Goal: Task Accomplishment & Management: Complete application form

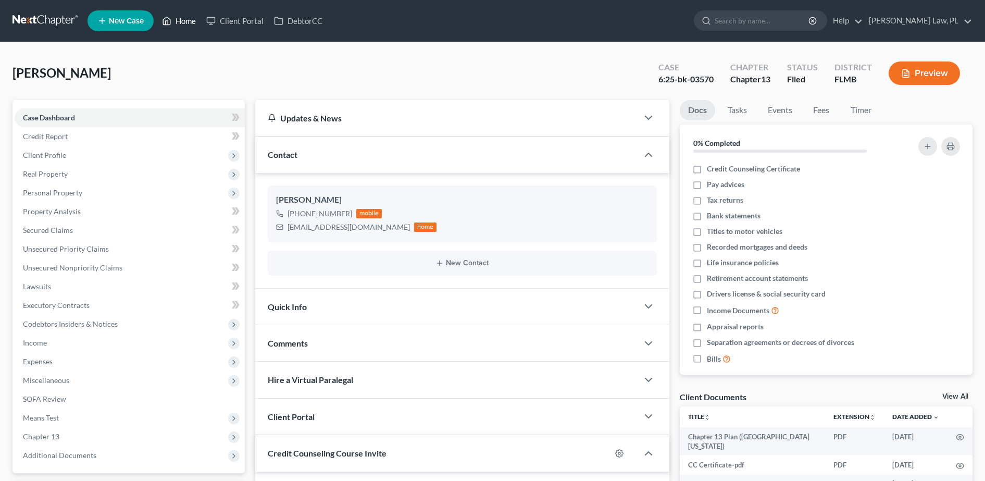
click at [190, 22] on link "Home" at bounding box center [179, 20] width 44 height 19
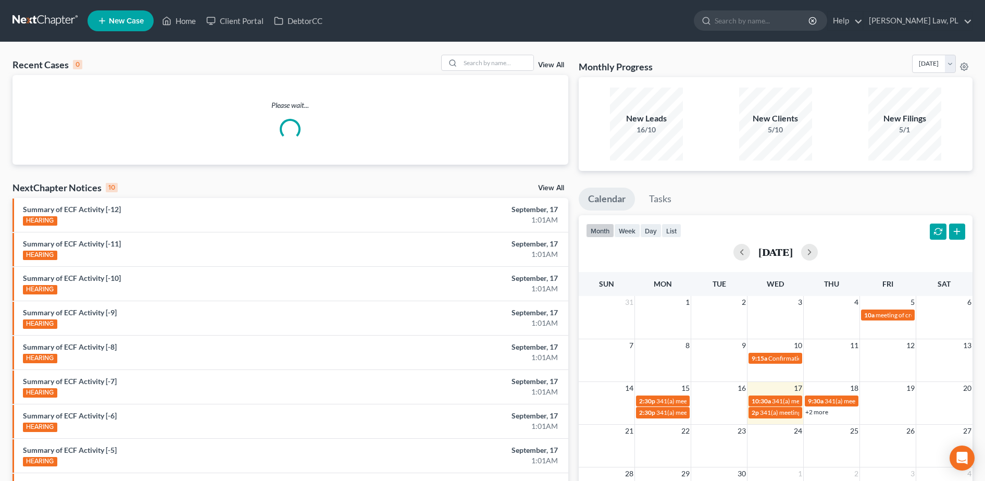
click at [119, 17] on span "New Case" at bounding box center [126, 21] width 35 height 8
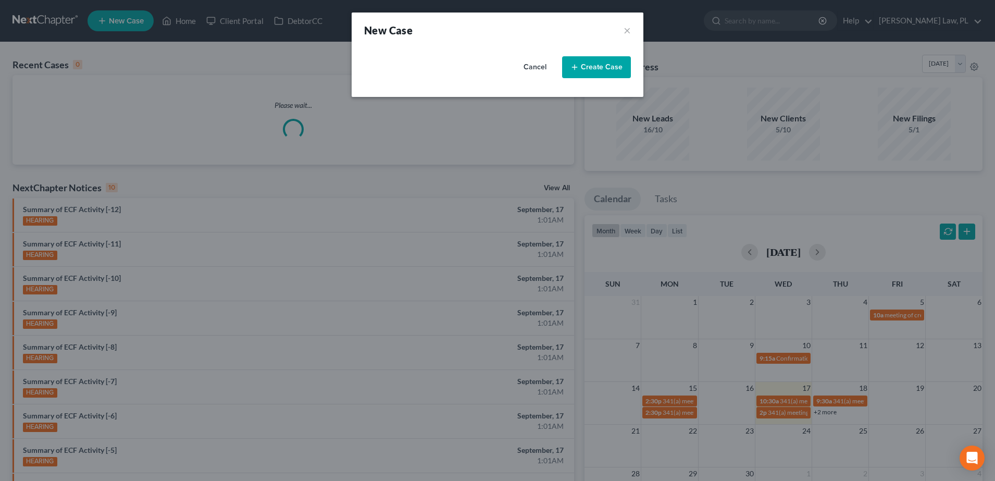
select select "15"
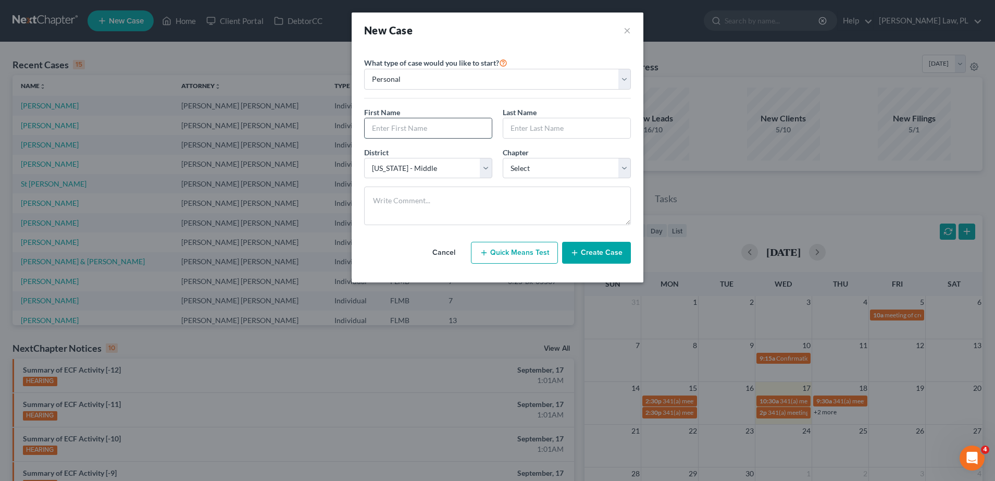
click at [419, 136] on input "text" at bounding box center [428, 128] width 127 height 20
type input "[PERSON_NAME]"
click at [534, 160] on select "Select 7 11 12 13" at bounding box center [567, 168] width 128 height 21
select select "3"
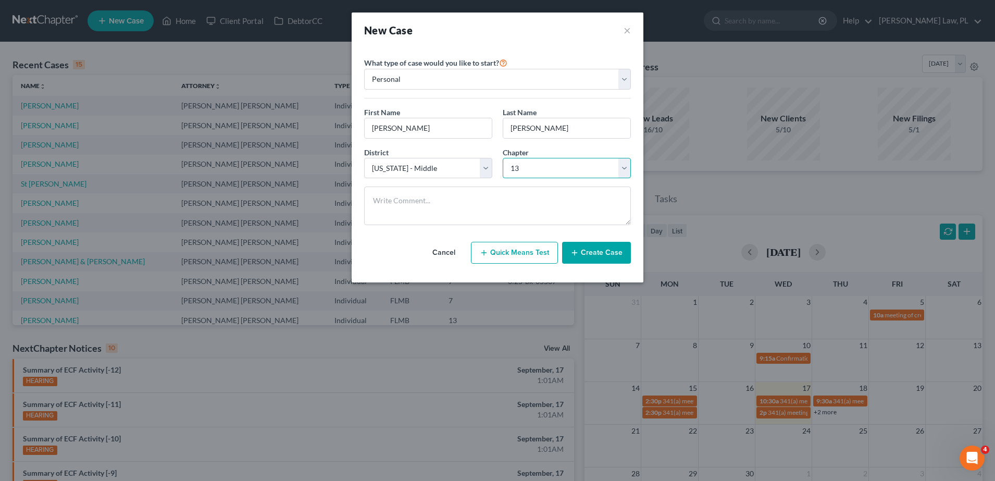
click at [503, 158] on select "Select 7 11 12 13" at bounding box center [567, 168] width 128 height 21
click at [597, 264] on div "Cancel Quick Means Test Create Case" at bounding box center [497, 252] width 267 height 39
click at [594, 253] on button "Create Case" at bounding box center [596, 253] width 69 height 22
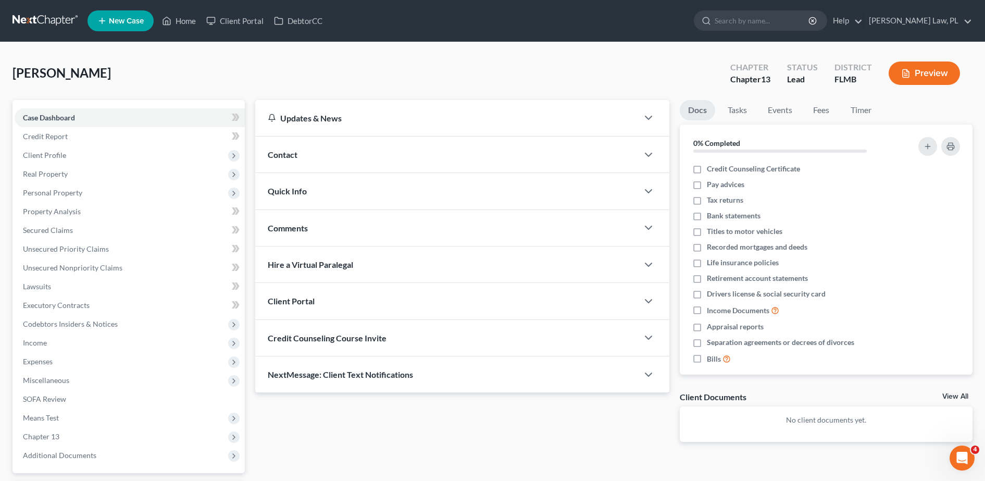
click at [325, 155] on div "Contact" at bounding box center [446, 155] width 383 height 36
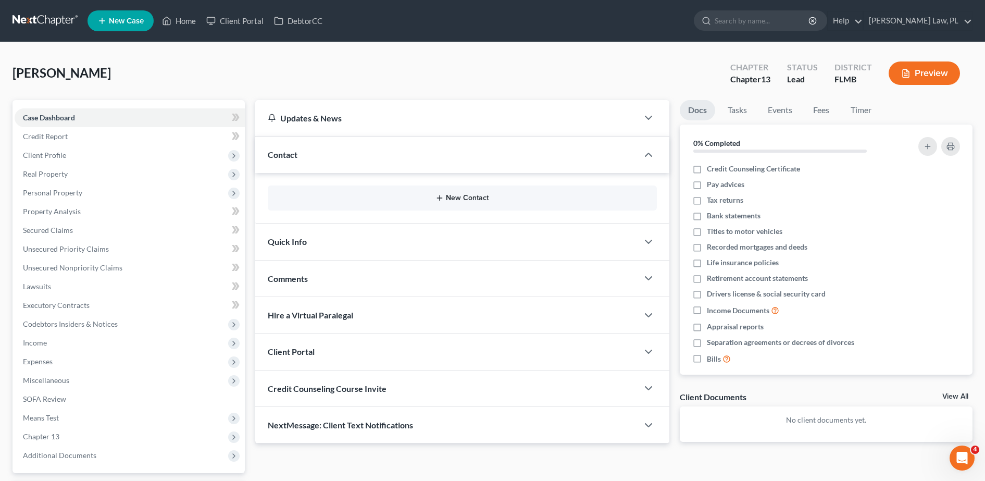
click at [372, 201] on button "New Contact" at bounding box center [462, 198] width 373 height 8
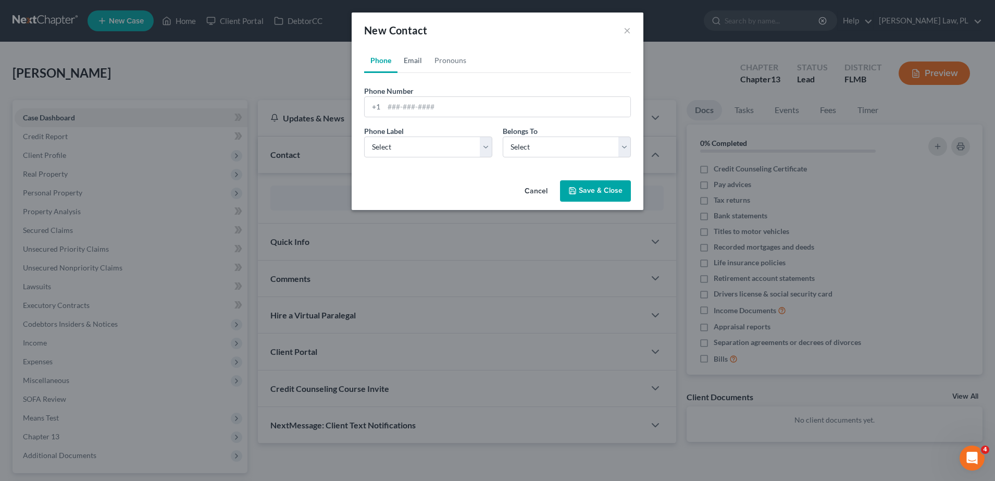
click at [420, 61] on link "Email" at bounding box center [413, 60] width 31 height 25
click at [436, 116] on input "email" at bounding box center [507, 107] width 246 height 20
type input "[EMAIL_ADDRESS][DOMAIN_NAME]"
click at [428, 156] on select "Select Home Work Other" at bounding box center [428, 147] width 128 height 21
select select "0"
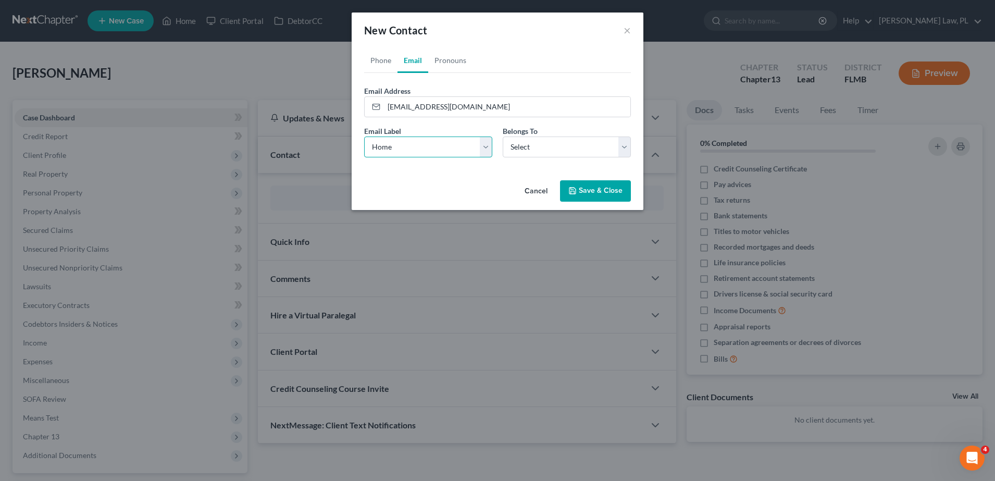
click at [364, 137] on select "Select Home Work Other" at bounding box center [428, 147] width 128 height 21
click at [529, 148] on select "Select Client Other" at bounding box center [567, 147] width 128 height 21
select select "0"
click at [503, 137] on select "Select Client Other" at bounding box center [567, 147] width 128 height 21
click at [594, 182] on button "Save & Close" at bounding box center [595, 191] width 71 height 22
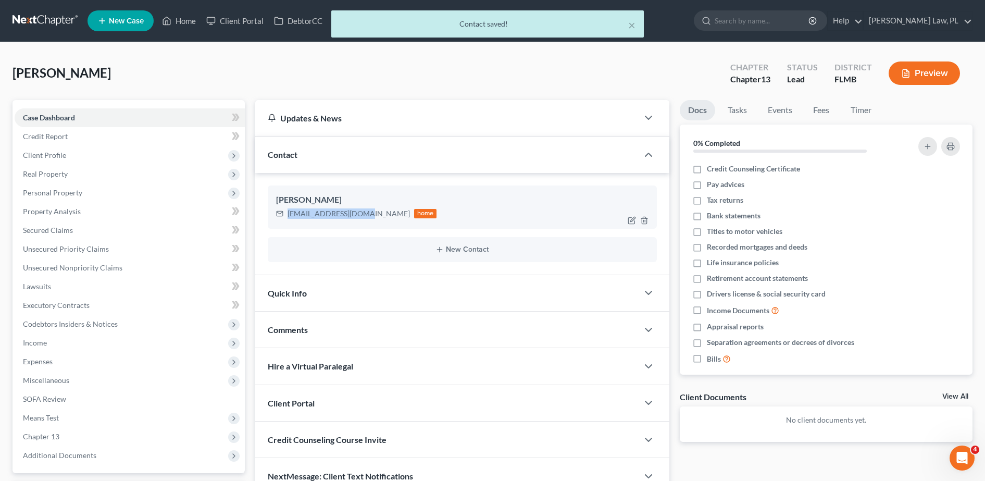
drag, startPoint x: 286, startPoint y: 214, endPoint x: 361, endPoint y: 220, distance: 75.8
click at [361, 220] on div "[EMAIL_ADDRESS][DOMAIN_NAME] home" at bounding box center [356, 214] width 161 height 14
copy div "[EMAIL_ADDRESS][DOMAIN_NAME]"
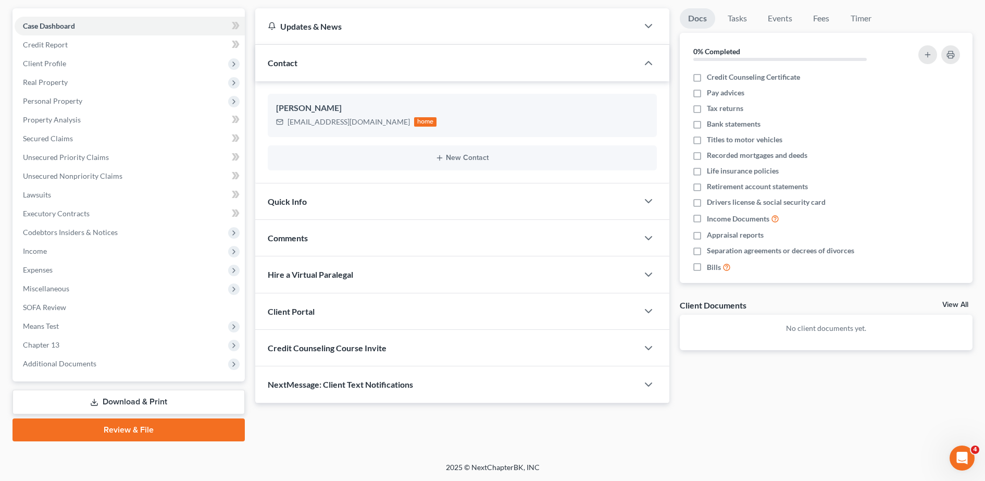
click at [362, 352] on span "Credit Counseling Course Invite" at bounding box center [327, 348] width 119 height 10
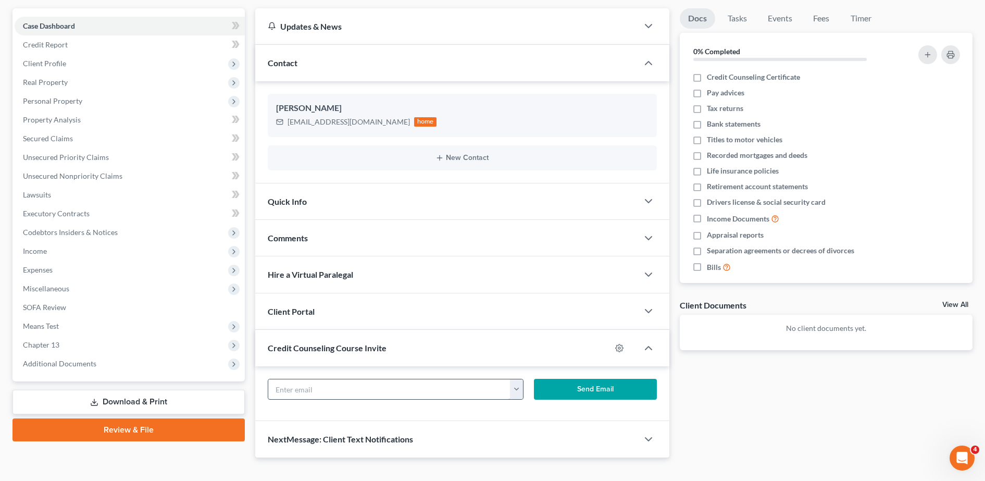
click at [328, 392] on input "text" at bounding box center [389, 389] width 243 height 20
paste input "[EMAIL_ADDRESS][DOMAIN_NAME]"
type input "[EMAIL_ADDRESS][DOMAIN_NAME]"
click at [571, 389] on button "Send Email" at bounding box center [595, 389] width 123 height 21
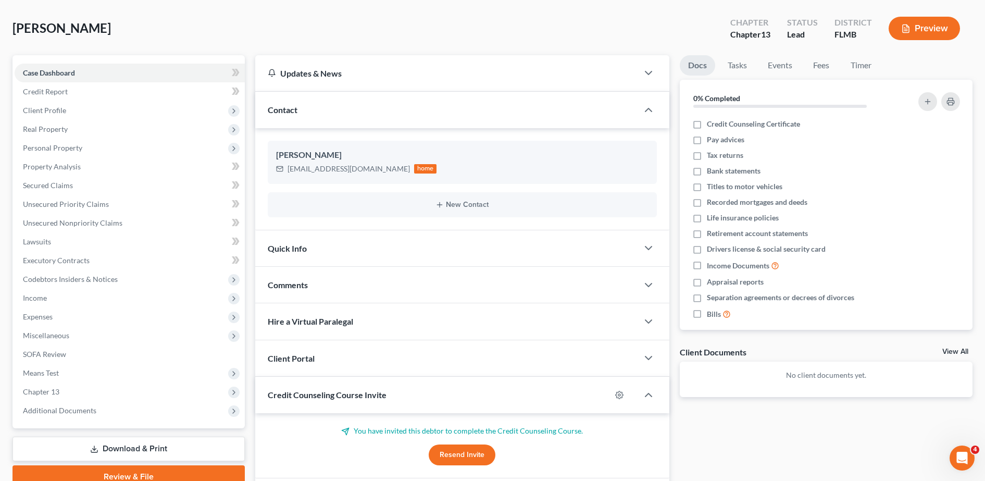
scroll to position [0, 0]
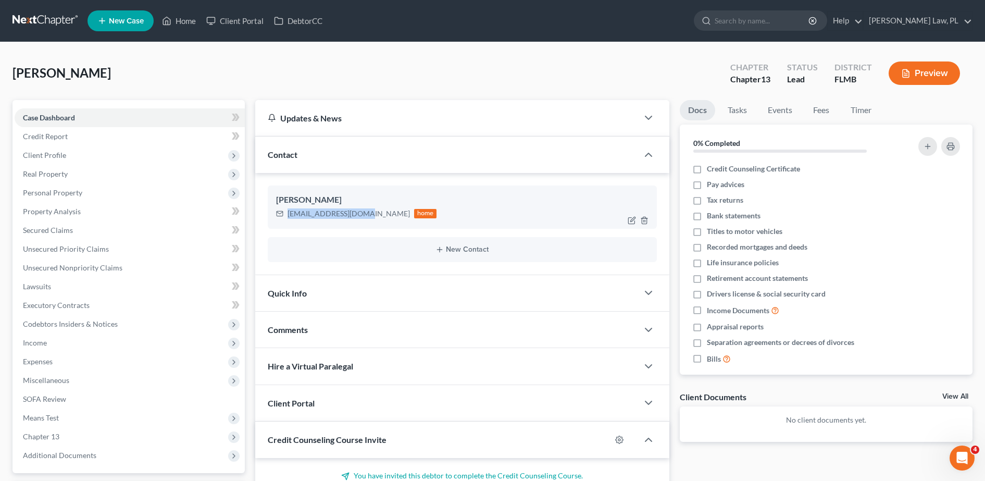
drag, startPoint x: 287, startPoint y: 212, endPoint x: 362, endPoint y: 214, distance: 75.1
click at [362, 214] on div "[EMAIL_ADDRESS][DOMAIN_NAME] home" at bounding box center [356, 214] width 161 height 14
copy div "[EMAIL_ADDRESS][DOMAIN_NAME]"
